Goal: Information Seeking & Learning: Learn about a topic

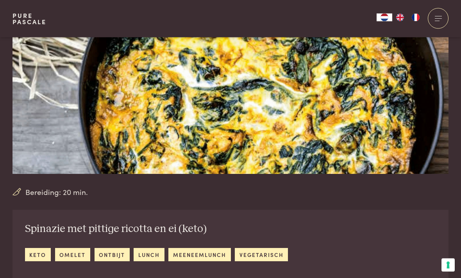
scroll to position [123, 0]
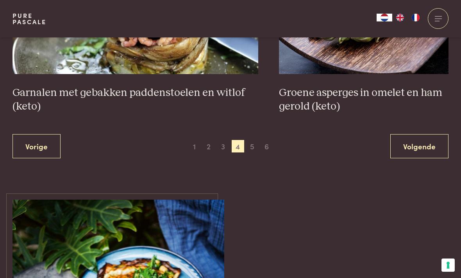
click at [253, 140] on span "5" at bounding box center [252, 146] width 12 height 12
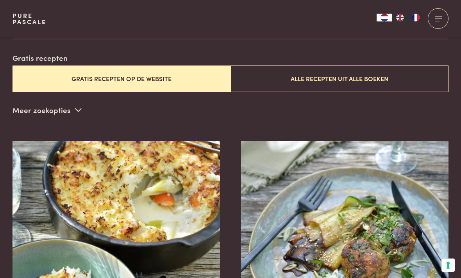
scroll to position [189, 0]
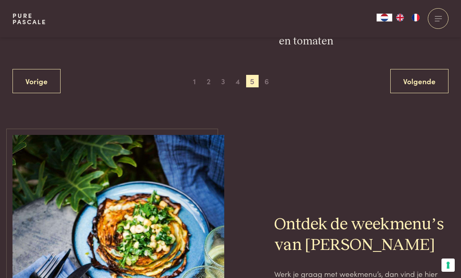
click at [267, 75] on span "6" at bounding box center [266, 81] width 12 height 12
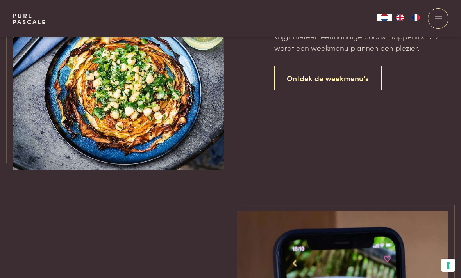
scroll to position [747, 0]
click at [332, 72] on link "Ontdek de weekmenu's" at bounding box center [328, 78] width 108 height 25
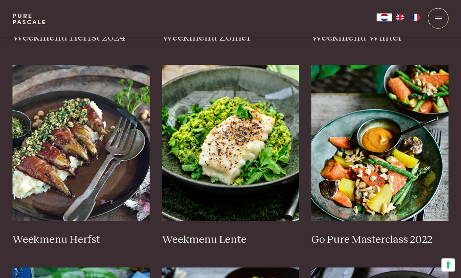
scroll to position [387, 0]
click at [252, 130] on img at bounding box center [230, 143] width 137 height 156
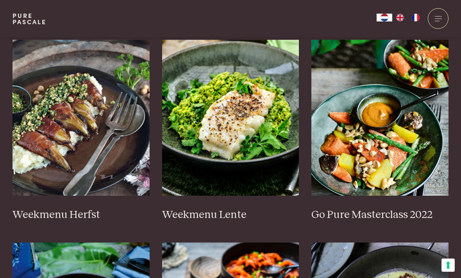
click at [390, 152] on img at bounding box center [379, 118] width 137 height 156
click at [78, 120] on img at bounding box center [80, 118] width 137 height 156
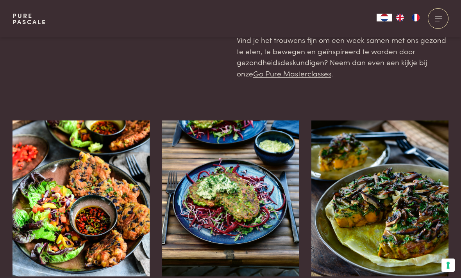
scroll to position [128, 0]
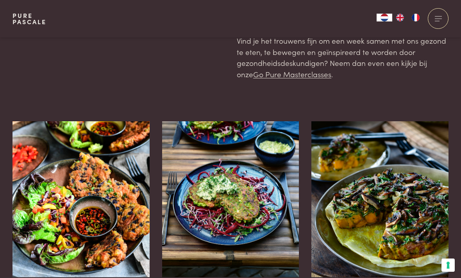
click at [245, 179] on img at bounding box center [230, 199] width 137 height 156
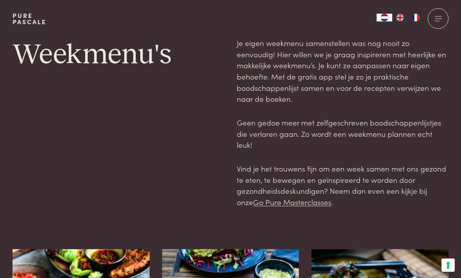
scroll to position [153, 0]
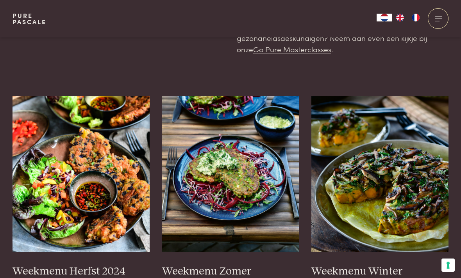
click at [77, 142] on img at bounding box center [80, 174] width 137 height 156
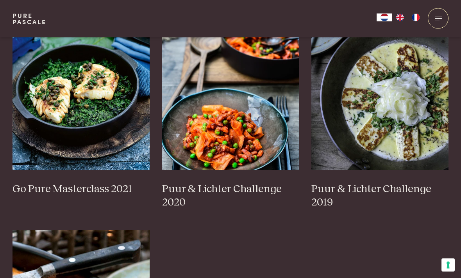
scroll to position [641, 0]
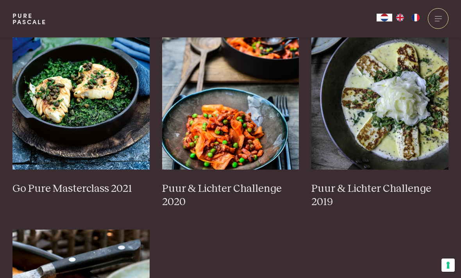
click at [242, 113] on img at bounding box center [230, 92] width 137 height 156
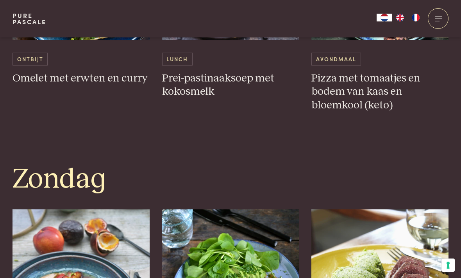
scroll to position [2103, 0]
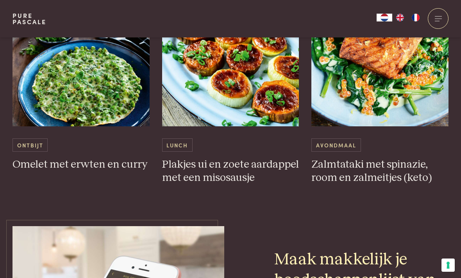
scroll to position [2383, 0]
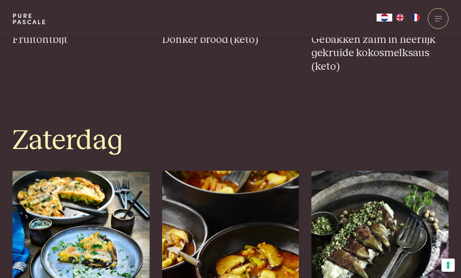
scroll to position [1834, 0]
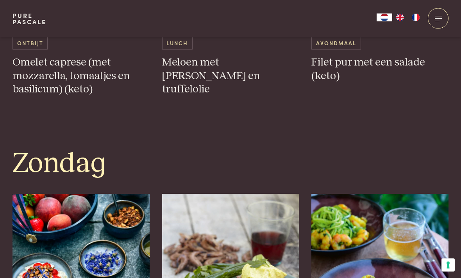
scroll to position [2109, 0]
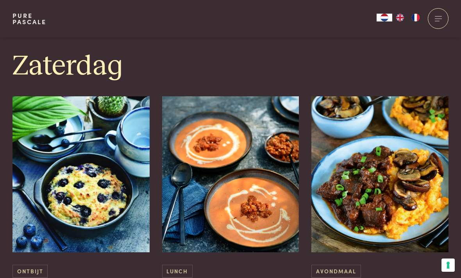
scroll to position [1878, 0]
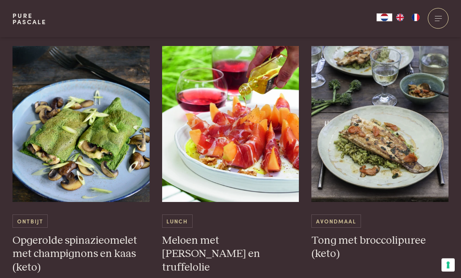
scroll to position [1934, 0]
